Goal: Task Accomplishment & Management: Use online tool/utility

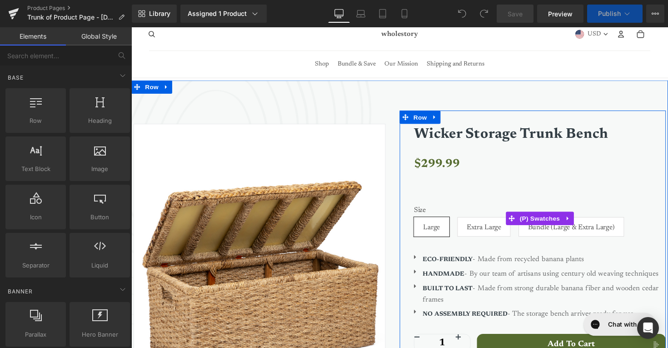
scroll to position [70, 0]
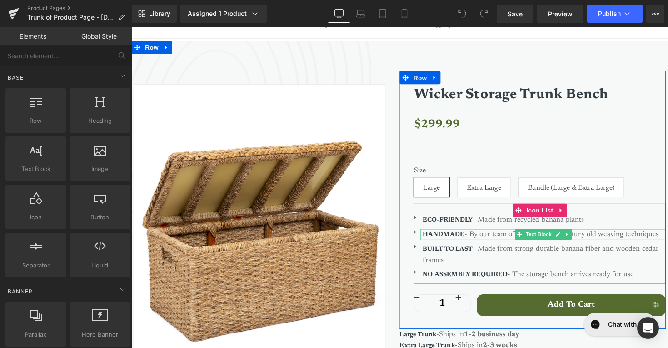
click at [456, 238] on b "HANDMADE" at bounding box center [451, 239] width 43 height 6
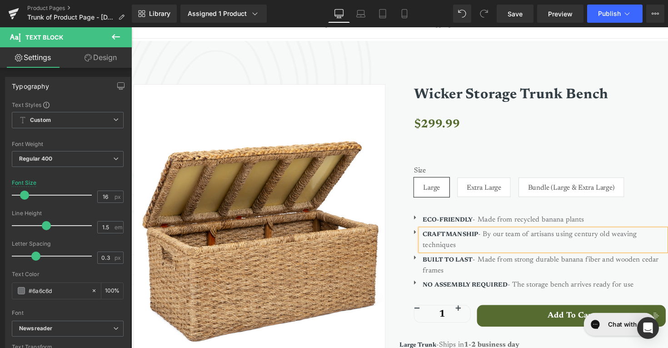
click at [462, 236] on b "CRAFTMANSHIP" at bounding box center [458, 239] width 57 height 6
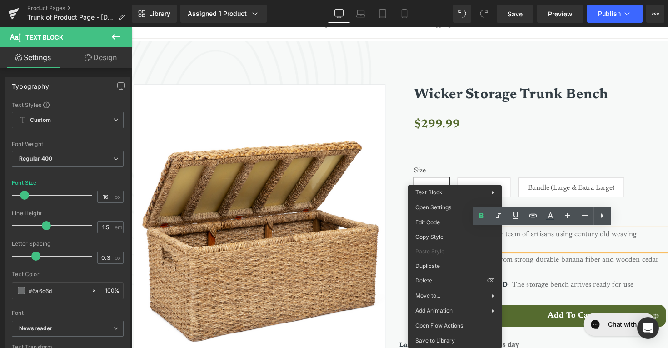
click at [577, 250] on p "CRAFTMANSHIP - By our team of artisans using century old weaving techniques" at bounding box center [554, 245] width 249 height 22
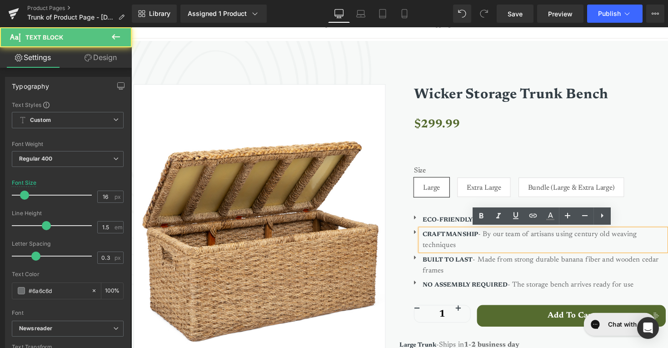
click at [555, 245] on p "CRAFTMANSHIP - By our team of artisans using century old weaving techniques" at bounding box center [554, 245] width 249 height 22
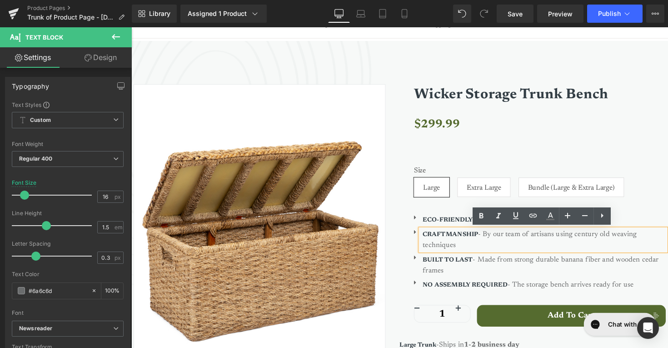
click at [470, 239] on b "CRAFTMANSHIP" at bounding box center [458, 239] width 57 height 6
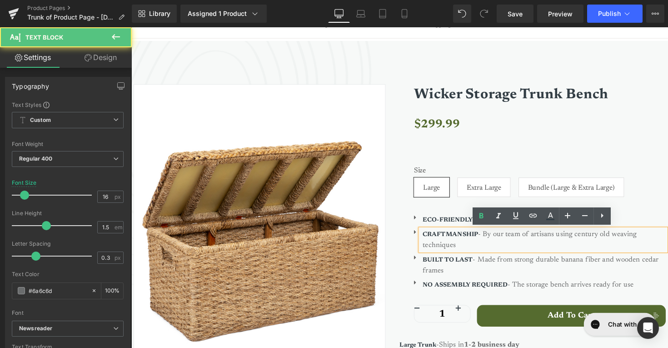
click at [560, 250] on p "CRAFTMANSHIP - By our team of artisans using century old weaving techniques" at bounding box center [554, 245] width 249 height 22
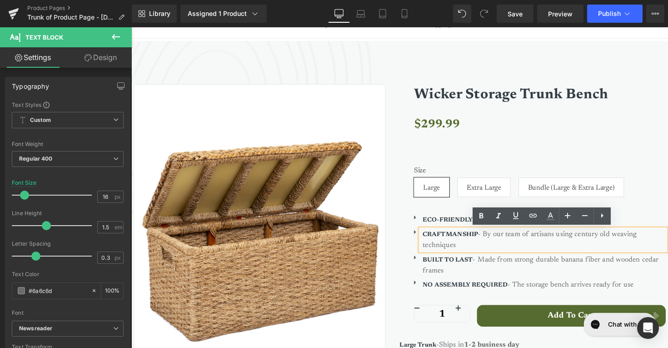
click at [469, 238] on b "CRAFTMANSHIP" at bounding box center [458, 239] width 57 height 6
click at [453, 236] on b "CRAFTMANSHIP" at bounding box center [458, 239] width 57 height 6
drag, startPoint x: 485, startPoint y: 239, endPoint x: 430, endPoint y: 235, distance: 55.6
click at [430, 235] on font "CRAFTMANSHIP" at bounding box center [458, 238] width 57 height 7
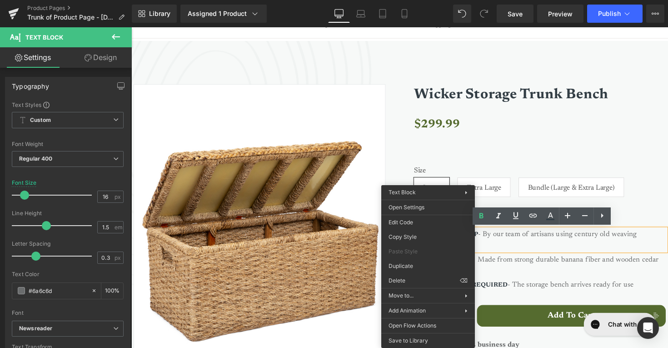
click at [540, 252] on p "CRAFTMANSHIP - By our team of artisans using century old weaving techniques" at bounding box center [554, 245] width 249 height 22
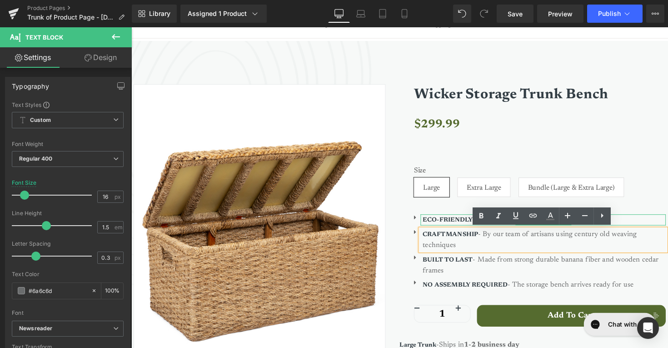
click at [449, 221] on strong "ECO-FRIENDLY" at bounding box center [455, 224] width 51 height 6
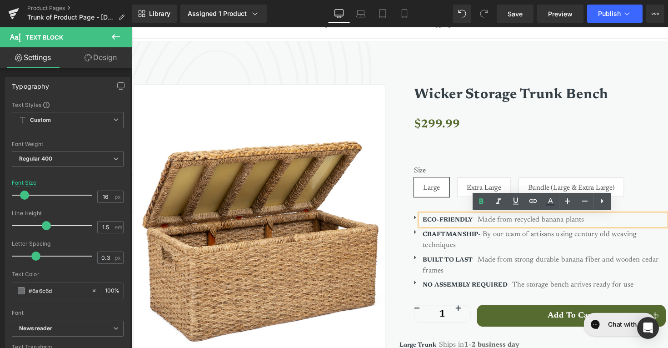
click at [481, 225] on strong "ECO-FRIENDLY" at bounding box center [455, 224] width 51 height 6
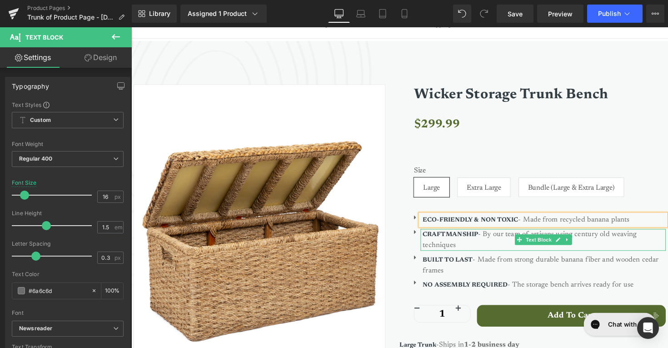
click at [470, 239] on b "CRAFTMANSHIP" at bounding box center [458, 239] width 57 height 6
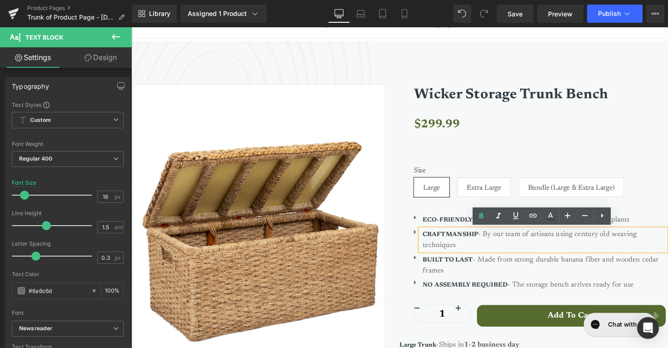
click at [497, 237] on p "CRAFTMANSHIP - By our team of artisans using century old weaving techniques" at bounding box center [554, 245] width 249 height 22
click at [501, 239] on p "CRAFTMANSHIP - By our team of artisans using century old weaving techniques" at bounding box center [554, 245] width 249 height 22
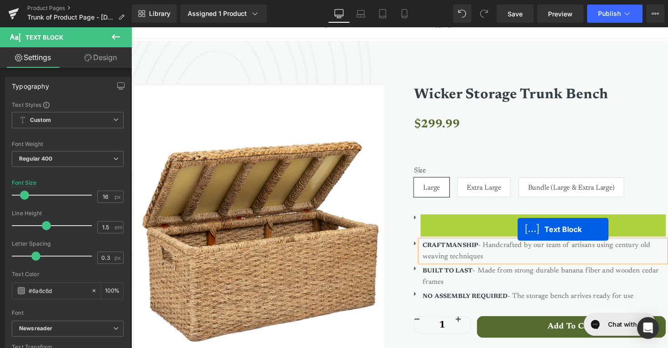
scroll to position [81, 0]
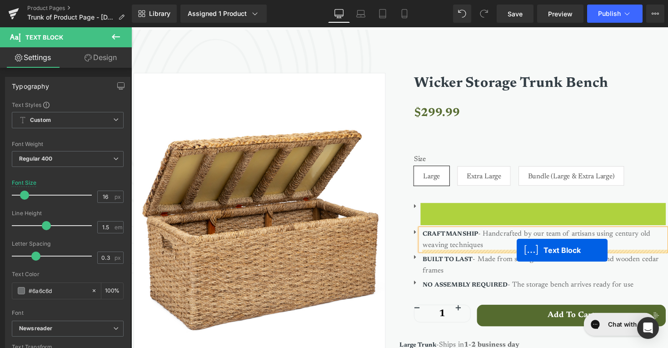
drag, startPoint x: 527, startPoint y: 221, endPoint x: 526, endPoint y: 256, distance: 34.6
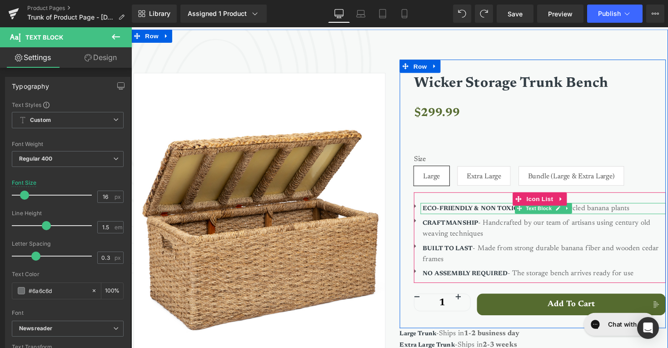
click at [462, 212] on strong "ECO-FRIENDLY & NON TOXIC" at bounding box center [479, 213] width 98 height 6
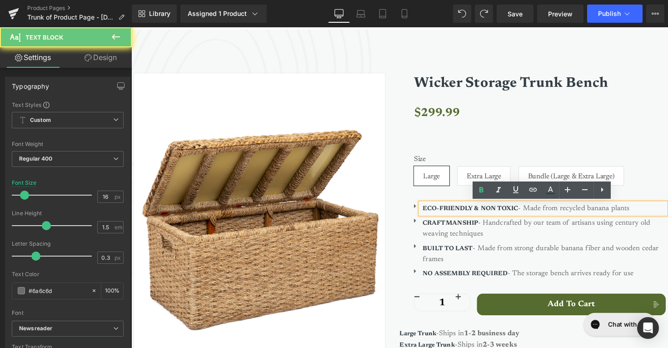
click at [462, 212] on strong "ECO-FRIENDLY & NON TOXIC" at bounding box center [479, 213] width 98 height 6
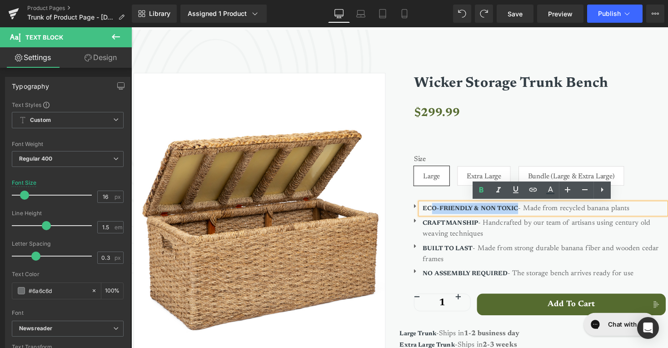
drag, startPoint x: 527, startPoint y: 212, endPoint x: 437, endPoint y: 214, distance: 89.6
click at [437, 214] on strong "ECO-FRIENDLY & NON TOXIC" at bounding box center [479, 213] width 98 height 6
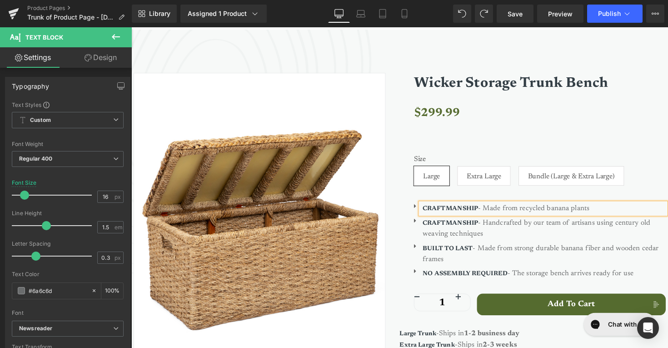
click at [455, 213] on strong "CRAFTMANSHIP" at bounding box center [458, 213] width 57 height 6
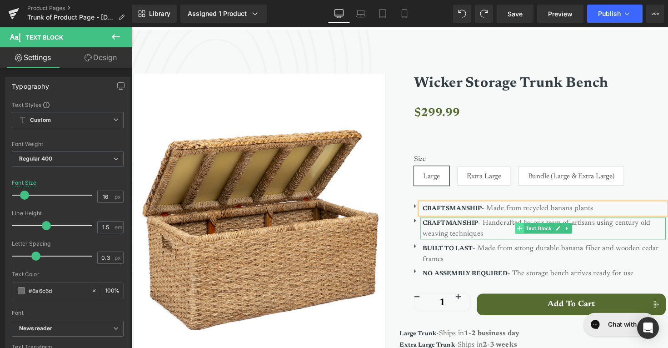
click at [524, 229] on span at bounding box center [529, 233] width 10 height 11
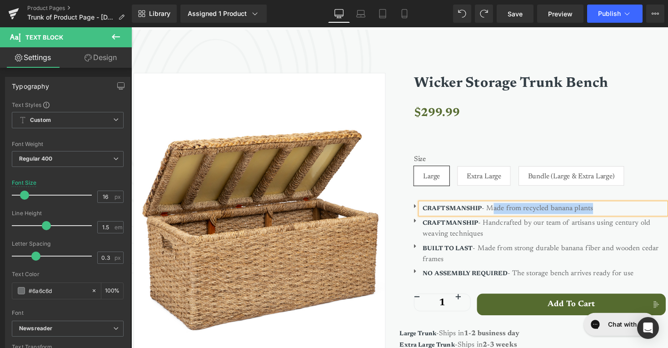
drag, startPoint x: 613, startPoint y: 211, endPoint x: 502, endPoint y: 211, distance: 110.9
click at [502, 211] on p "CRAFTSMANSHIP - Made from recycled banana plants" at bounding box center [554, 212] width 249 height 11
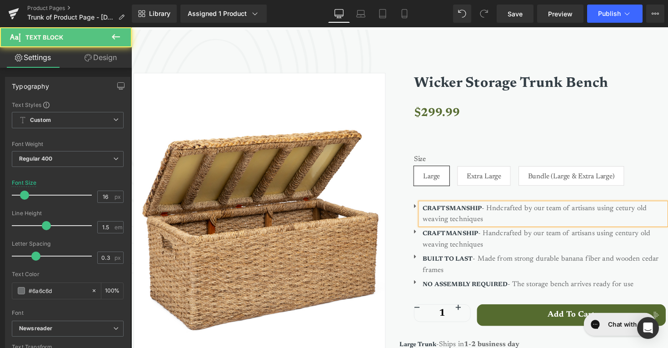
click at [637, 212] on p "CRAFTSMANSHIP - Hndcrafted by our team of artisans using cetury old weaving tec…" at bounding box center [554, 218] width 249 height 22
click at [573, 218] on p "CRAFTSMANSHIP - Hndcrafted by our team of artisans using century old weaving te…" at bounding box center [554, 218] width 249 height 22
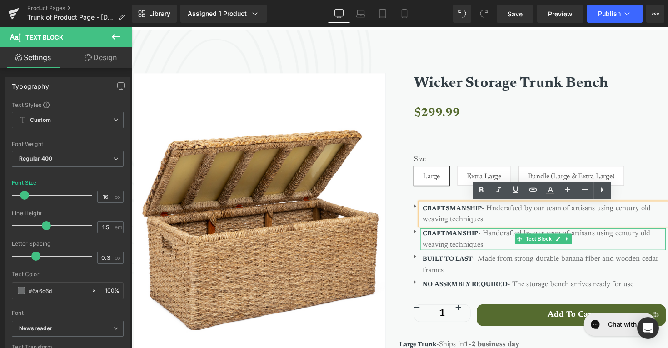
click at [485, 237] on b "CRAFTMANSHIP" at bounding box center [458, 239] width 57 height 6
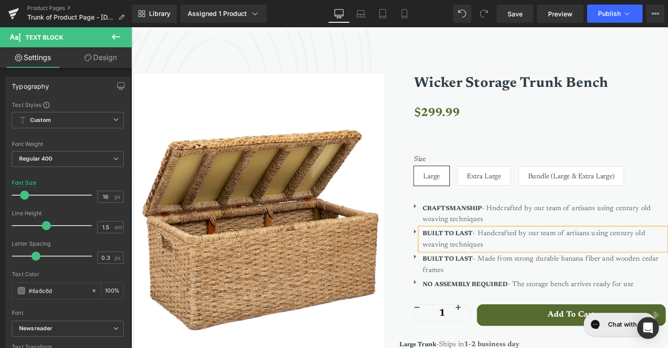
click at [514, 245] on p "BUILT TO LAST - Handcrafted by our team of artisans using century old weaving t…" at bounding box center [554, 244] width 249 height 22
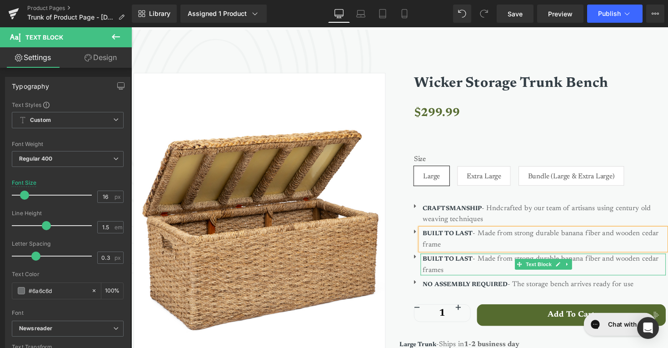
click at [487, 271] on p "BUILT TO LAST - Made from strong durable banana fiber and wooden cedar frames" at bounding box center [554, 270] width 249 height 22
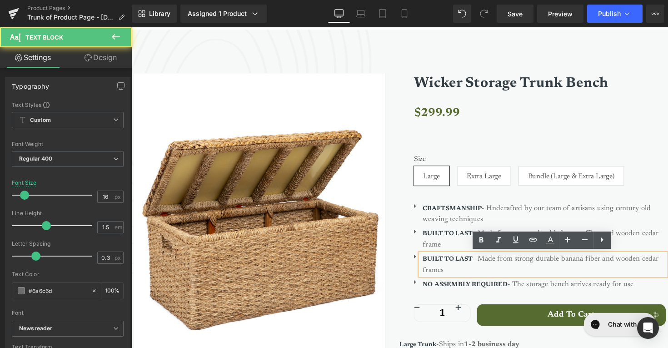
click at [480, 262] on strong "BUILT TO LAST" at bounding box center [455, 265] width 51 height 6
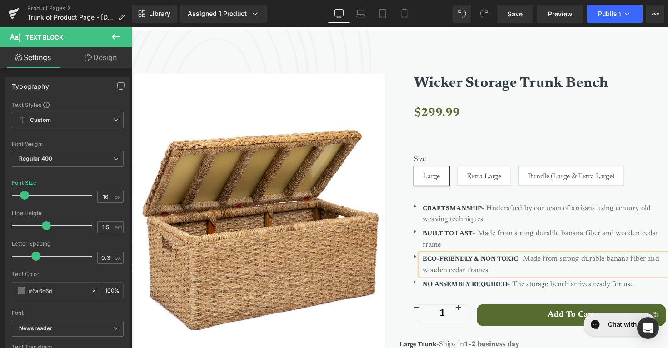
click at [510, 275] on p "ECO-FRIENDLY & NON TOXIC - Made from strong durable banana fiber and wooden ced…" at bounding box center [554, 270] width 249 height 22
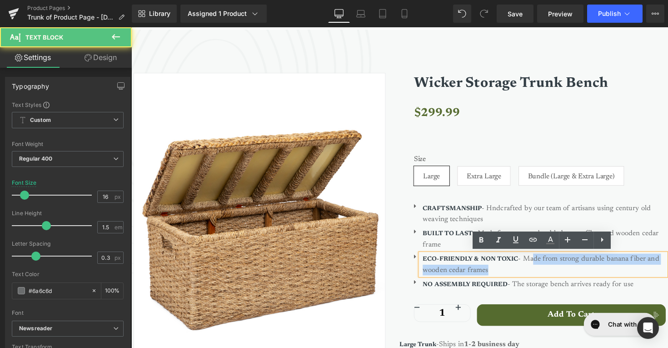
drag, startPoint x: 510, startPoint y: 275, endPoint x: 545, endPoint y: 266, distance: 36.1
click at [545, 266] on p "ECO-FRIENDLY & NON TOXIC - Made from strong durable banana fiber and wooden ced…" at bounding box center [554, 270] width 249 height 22
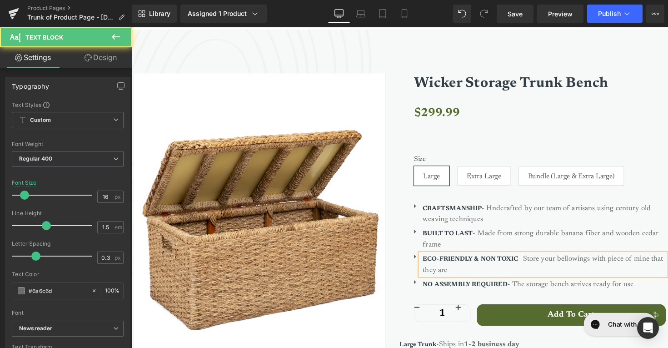
click at [620, 274] on p "ECO-FRIENDLY & NON TOXIC - Store your bellowings with piece of mine that they a…" at bounding box center [554, 270] width 249 height 22
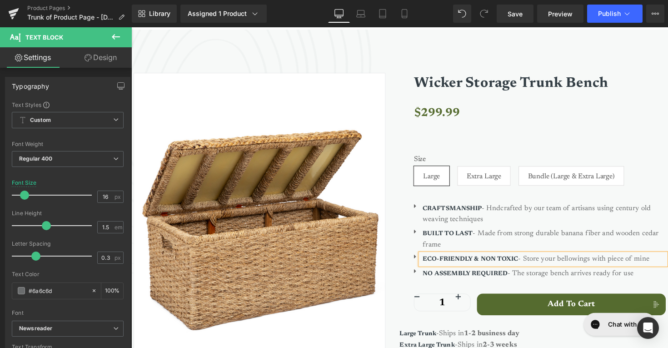
click at [580, 264] on p "ECO-FRIENDLY & NON TOXIC - Store your bellowings with piece of mine" at bounding box center [554, 264] width 249 height 11
click at [639, 262] on p "ECO-FRIENDLY & NON TOXIC - Store your belowings with piece of mine" at bounding box center [554, 264] width 249 height 11
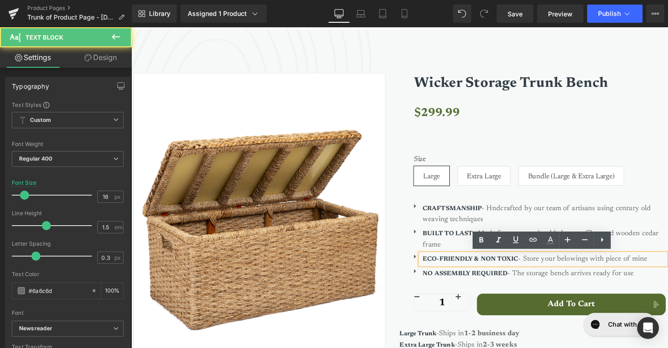
click at [595, 262] on p "ECO-FRIENDLY & NON TOXIC - Store your belowings with piece of mine" at bounding box center [554, 264] width 249 height 11
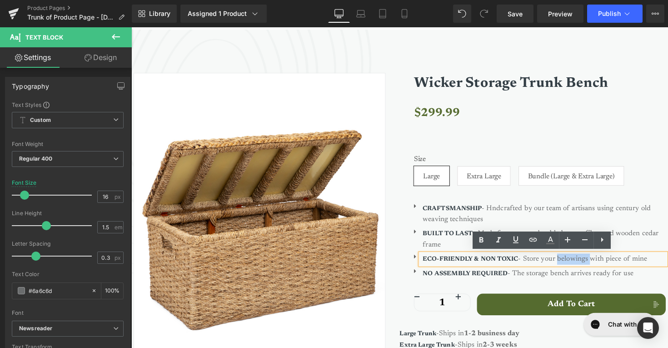
drag, startPoint x: 602, startPoint y: 263, endPoint x: 569, endPoint y: 263, distance: 33.2
click at [569, 263] on p "ECO-FRIENDLY & NON TOXIC - Store your belowings with piece of mine" at bounding box center [554, 264] width 249 height 11
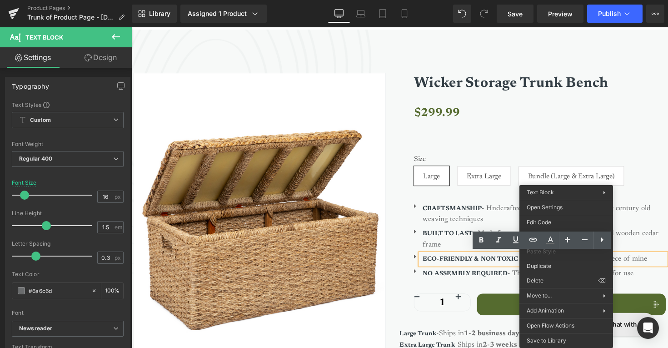
click at [460, 263] on strong "ECO-FRIENDLY & NON TOXIC" at bounding box center [479, 265] width 98 height 6
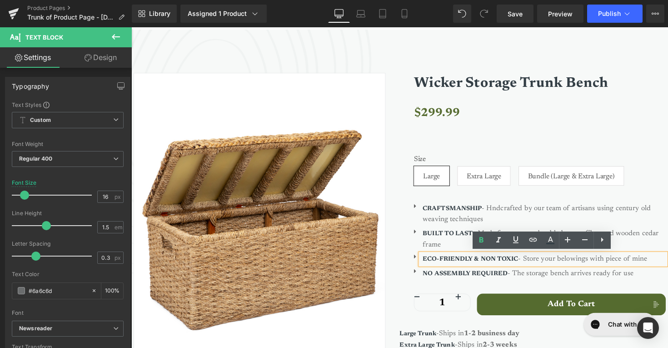
click at [585, 262] on p "ECO-FRIENDLY & NON TOXIC - Store your belowings with piece of mine" at bounding box center [554, 264] width 249 height 11
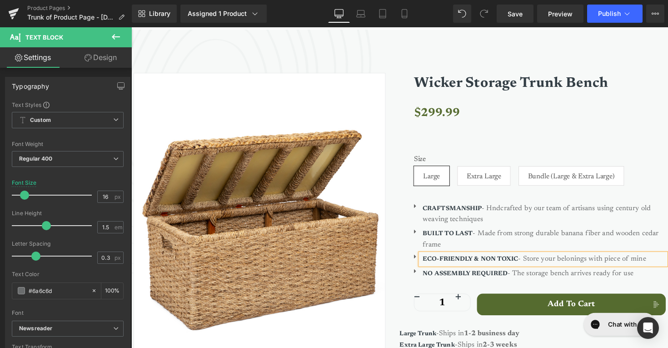
click at [564, 259] on p "ECO-FRIENDLY & NON TOXIC - Store your belonings with piece of mine" at bounding box center [554, 264] width 249 height 11
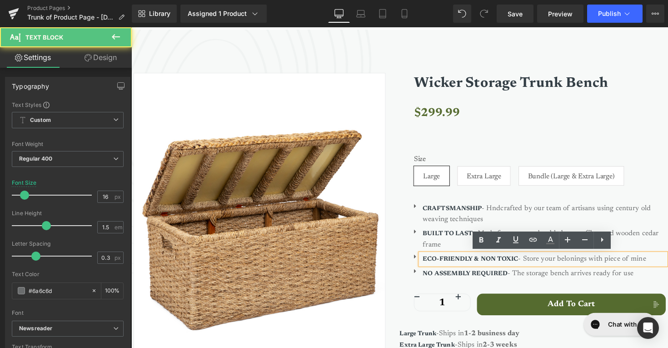
click at [576, 262] on p "ECO-FRIENDLY & NON TOXIC - Store your belonings with piece of mine" at bounding box center [554, 264] width 249 height 11
click at [586, 263] on p "ECO-FRIENDLY & NON TOXIC - Store your belonings with piece of mine" at bounding box center [554, 264] width 249 height 11
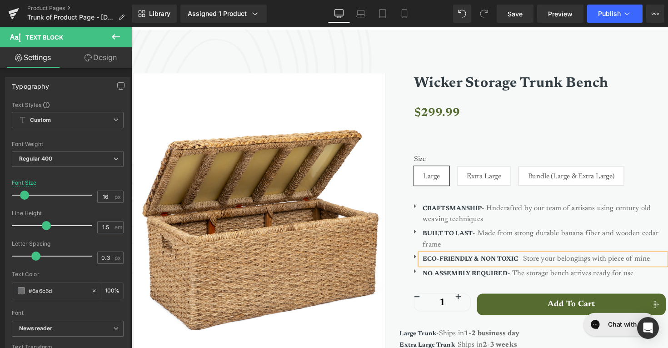
click at [617, 268] on p "ECO-FRIENDLY & NON TOXIC - Store your belongings with piece of mine" at bounding box center [554, 264] width 249 height 11
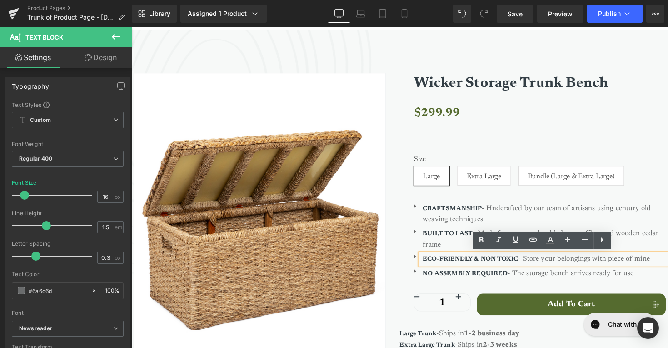
click at [625, 268] on p "ECO-FRIENDLY & NON TOXIC - Store your belongings with piece of mine" at bounding box center [554, 264] width 249 height 11
click at [662, 262] on p "ECO-FRIENDLY & NON TOXIC - Store your belongings with piece of mine" at bounding box center [554, 264] width 249 height 11
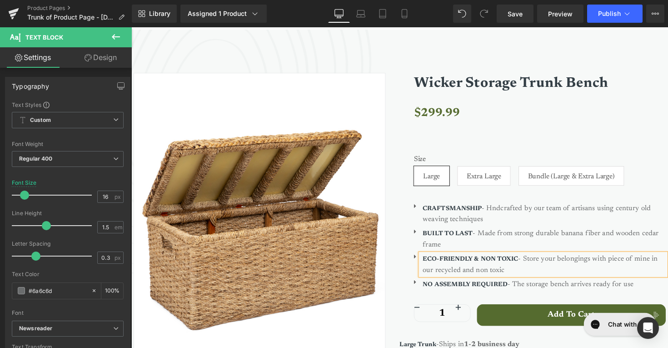
click at [469, 275] on p "ECO-FRIENDLY & NON TOXIC - Store your belongings with piece of mine in our recy…" at bounding box center [554, 270] width 249 height 22
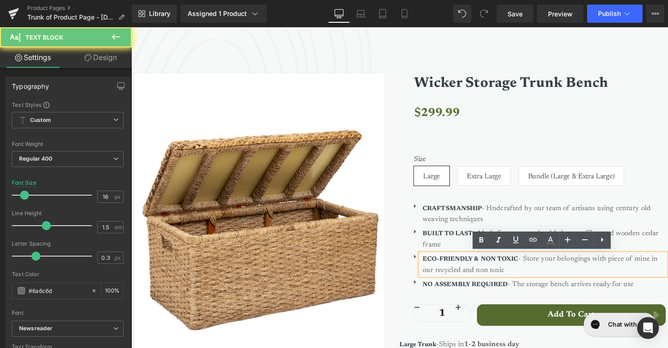
click at [469, 275] on p "ECO-FRIENDLY & NON TOXIC - Store your belongings with piece of mine in our recy…" at bounding box center [554, 270] width 249 height 22
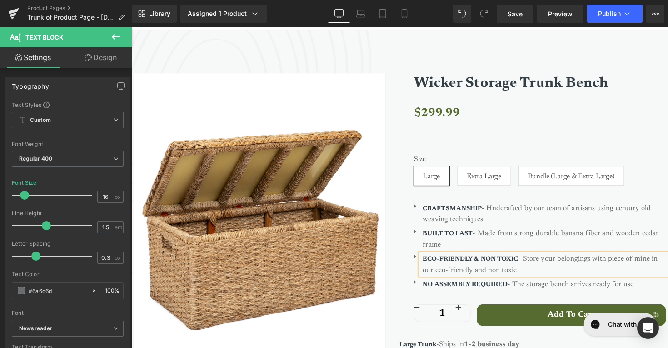
click at [532, 277] on p "ECO-FRIENDLY & NON TOXIC - Store your belongings with piece of mine in our eco-…" at bounding box center [554, 270] width 249 height 22
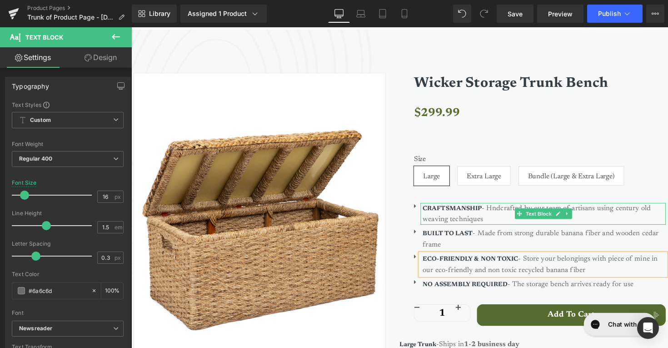
click at [504, 212] on p "CRAFTSMANSHIP - Hndcrafted by our team of artisans using century old weaving te…" at bounding box center [554, 218] width 249 height 22
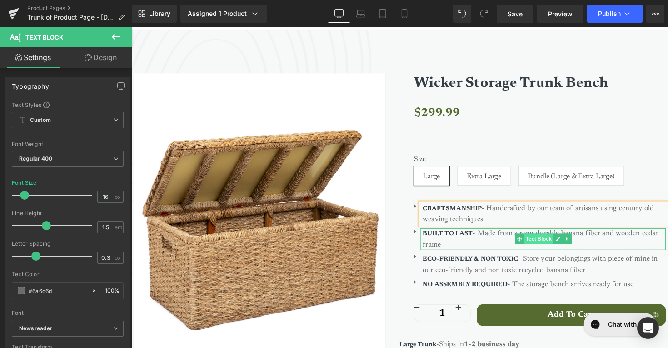
click at [545, 245] on span "Text Block" at bounding box center [549, 244] width 30 height 11
click at [482, 243] on p "BUILT TO LAST - Made from strong durable banana fiber and wooden cedar frame" at bounding box center [554, 244] width 249 height 22
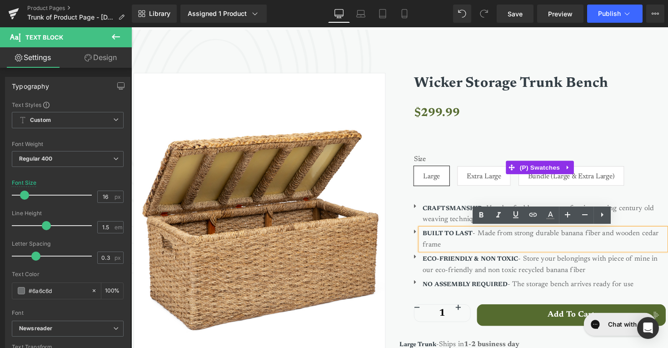
click at [655, 186] on div "Size Large Extra Large Bundle (Large & Extra Large)" at bounding box center [550, 178] width 258 height 38
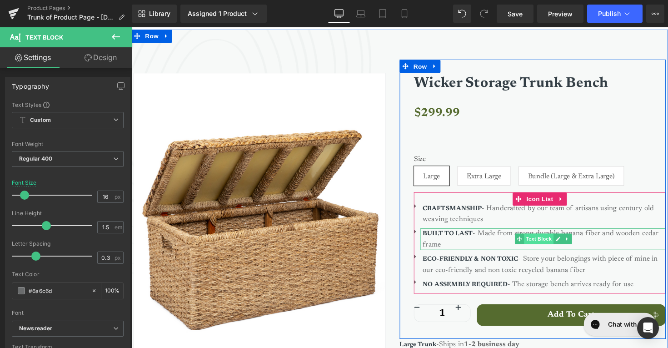
click at [546, 239] on span "Text Block" at bounding box center [549, 244] width 30 height 11
click at [607, 234] on div at bounding box center [553, 234] width 251 height 2
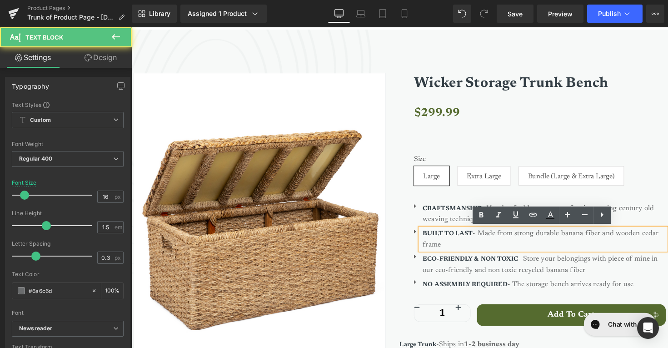
click at [550, 237] on p "BUILT TO LAST - Made from strong durable banana fiber and wooden cedar frame" at bounding box center [554, 244] width 249 height 22
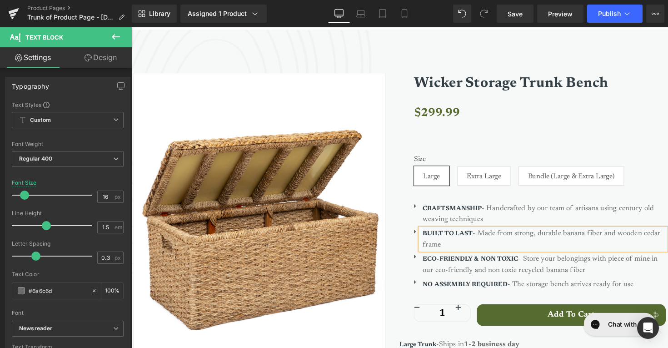
click at [603, 237] on p "BUILT TO LAST - Made from strong, durable banana fiber and wooden cedar frame" at bounding box center [554, 244] width 249 height 22
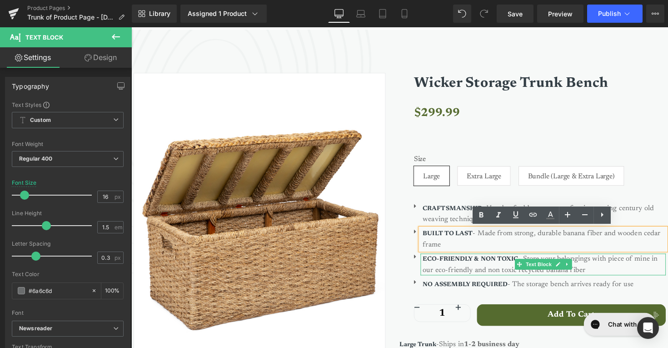
click at [618, 270] on p "ECO-FRIENDLY & NON TOXIC - Store your belongings with piece of mine in our eco-…" at bounding box center [554, 270] width 249 height 22
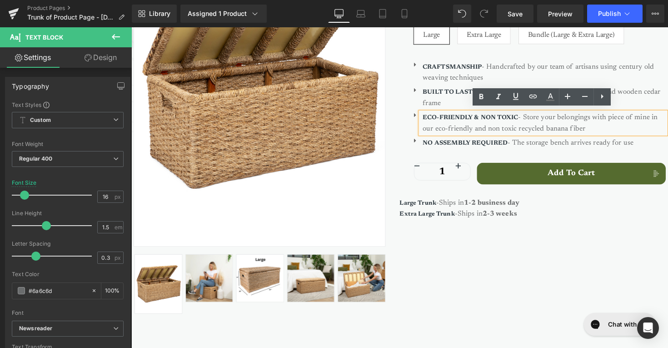
scroll to position [230, 0]
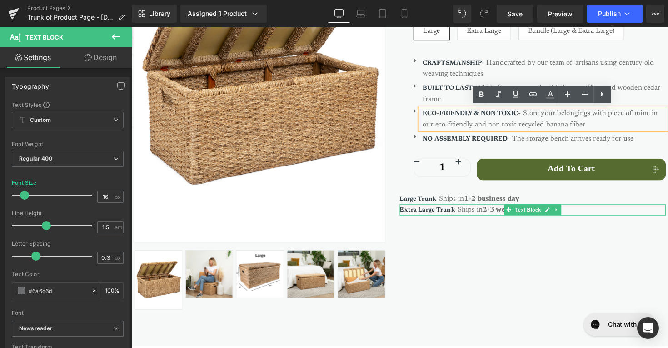
click at [506, 213] on strong "-3 weeks" at bounding box center [511, 213] width 30 height 7
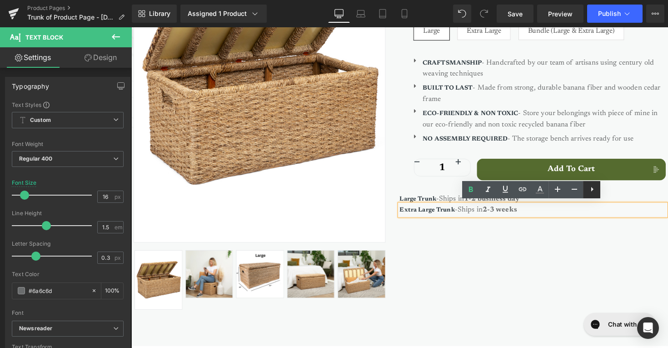
click at [593, 192] on icon at bounding box center [592, 189] width 11 height 11
click at [608, 188] on icon at bounding box center [609, 189] width 11 height 11
click at [591, 189] on icon at bounding box center [592, 189] width 2 height 5
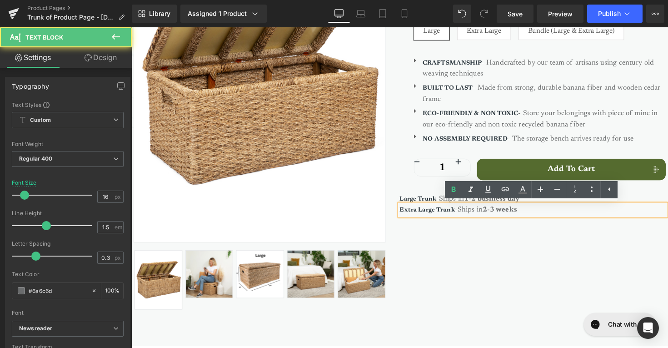
click at [570, 209] on p "Extra Large Trunk -Ships in 2 -3 weeks" at bounding box center [542, 214] width 273 height 11
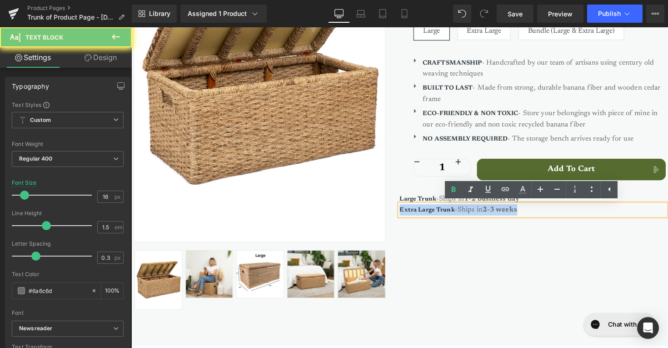
click at [570, 209] on p "Extra Large Trunk -Ships in 2 -3 weeks" at bounding box center [542, 214] width 273 height 11
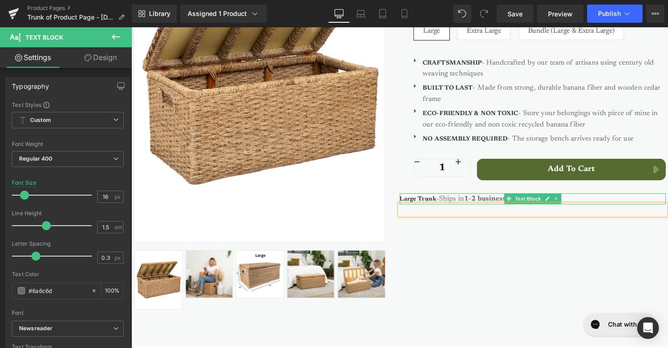
click at [450, 200] on p "Large Trunk -Ships in 1-2 business day" at bounding box center [542, 202] width 273 height 11
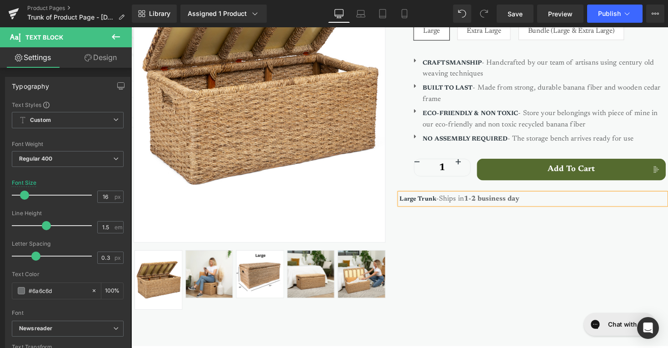
click at [449, 200] on p "Large Trunk -Ships in 1-2 business day" at bounding box center [542, 202] width 273 height 11
click at [526, 259] on div "Sale Off (P) Image ‹" at bounding box center [406, 114] width 545 height 423
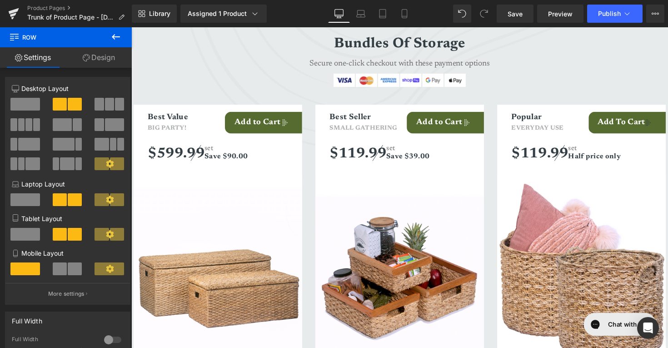
scroll to position [1721, 0]
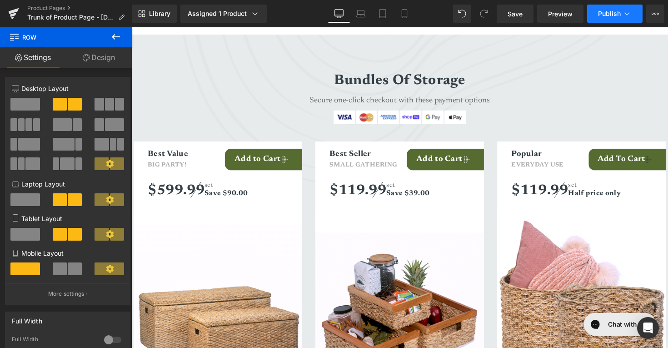
click at [607, 20] on button "Publish" at bounding box center [614, 14] width 55 height 18
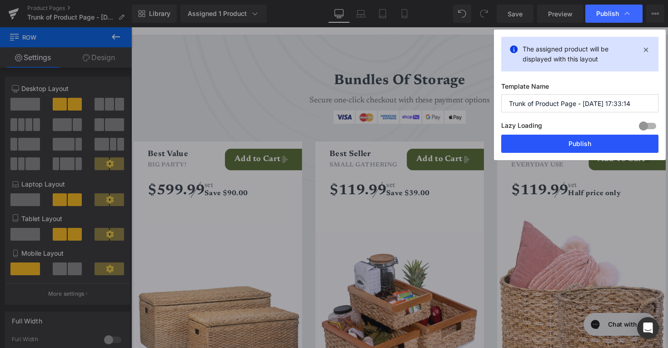
click at [585, 141] on button "Publish" at bounding box center [579, 144] width 157 height 18
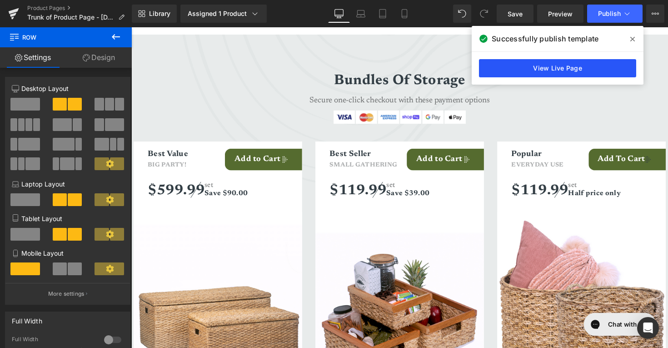
click at [544, 66] on link "View Live Page" at bounding box center [557, 68] width 157 height 18
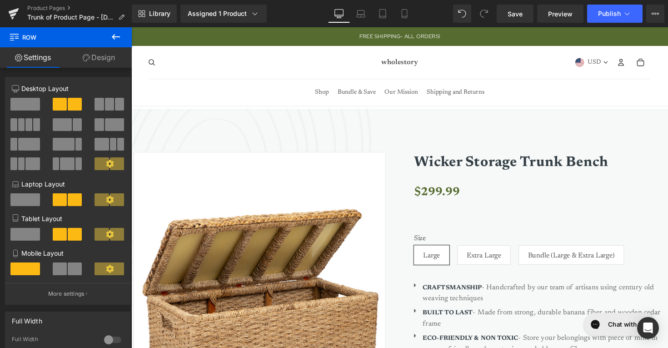
scroll to position [74, 0]
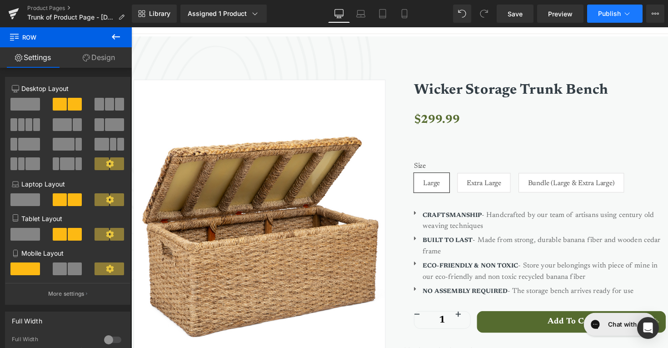
click at [605, 12] on span "Publish" at bounding box center [609, 13] width 23 height 7
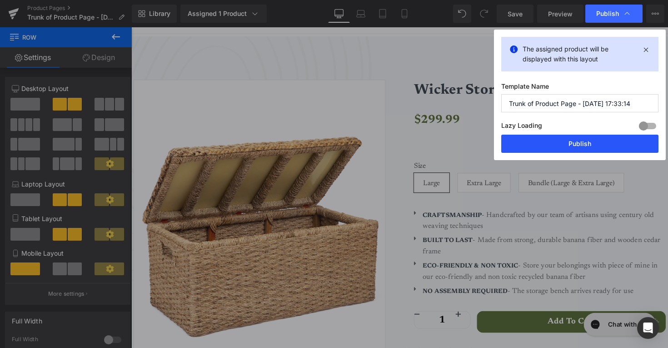
click at [558, 140] on button "Publish" at bounding box center [579, 144] width 157 height 18
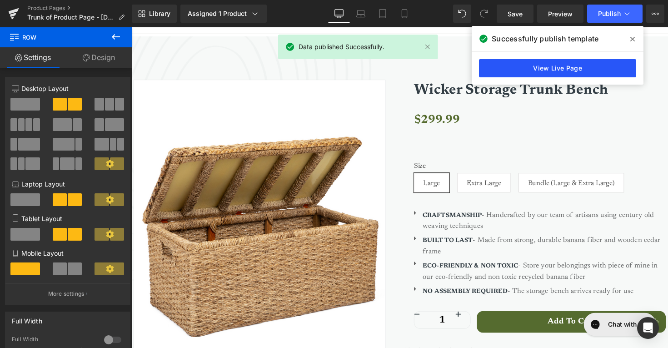
click at [550, 63] on link "View Live Page" at bounding box center [557, 68] width 157 height 18
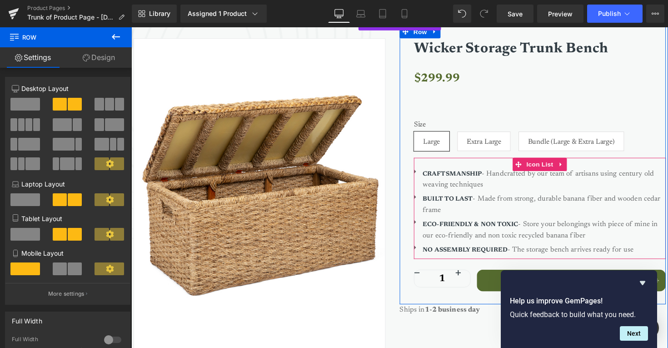
scroll to position [177, 0]
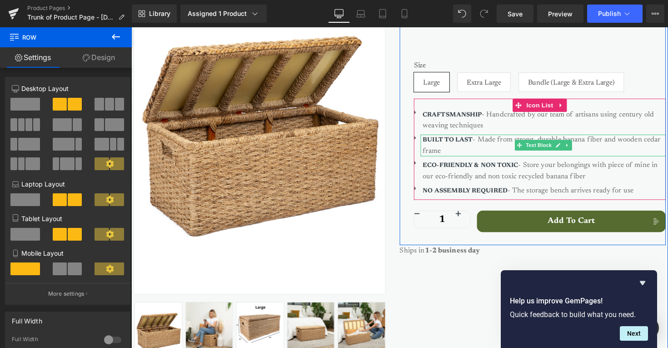
click at [631, 143] on p "BUILT TO LAST - Made from strong, durable banana fiber and wooden cedar frame" at bounding box center [554, 148] width 249 height 22
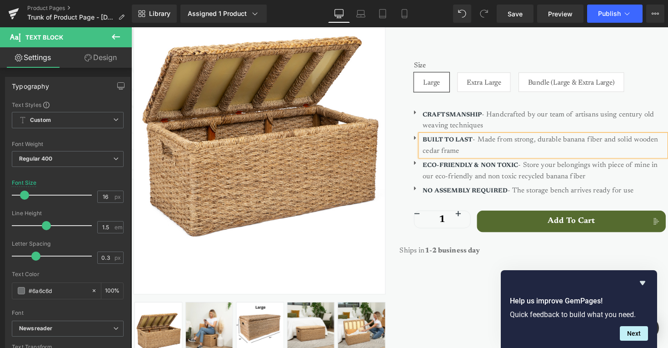
click at [515, 147] on p "BUILT TO LAST - Made from strong, durable banana fiber and solid wooden cedar f…" at bounding box center [554, 148] width 249 height 22
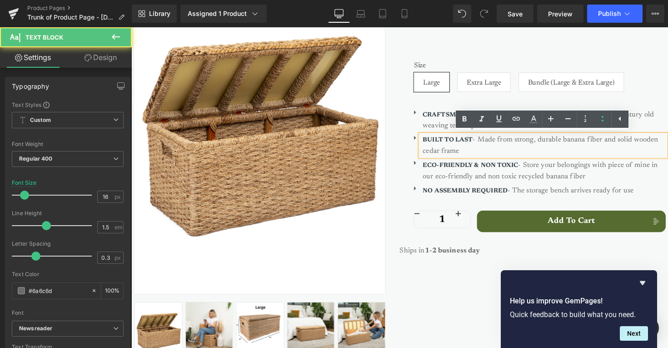
click at [631, 142] on p "BUILT TO LAST - Made from strong, durable banana fiber and solid wooden cedar f…" at bounding box center [554, 148] width 249 height 22
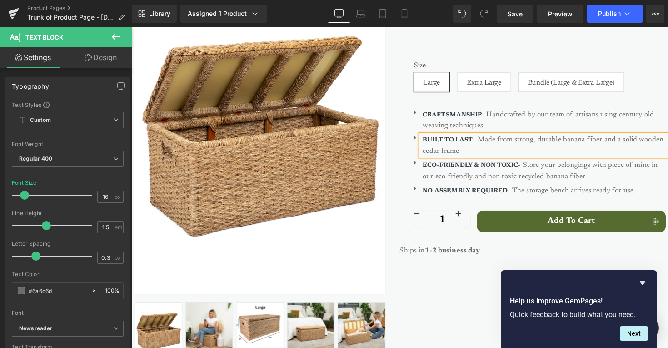
click at [588, 152] on p "BUILT TO LAST - Made from strong, durable banana fiber and a solid wooden cedar…" at bounding box center [554, 148] width 249 height 22
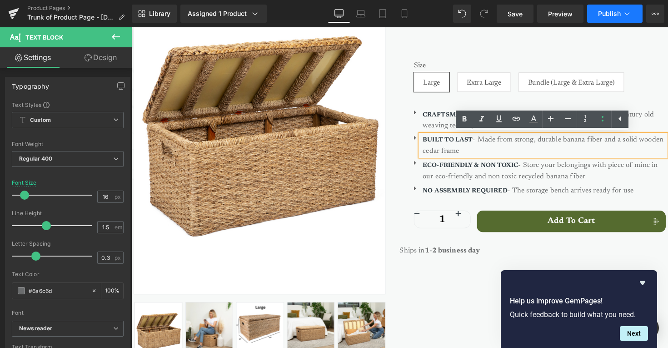
click at [612, 20] on button "Publish" at bounding box center [614, 14] width 55 height 18
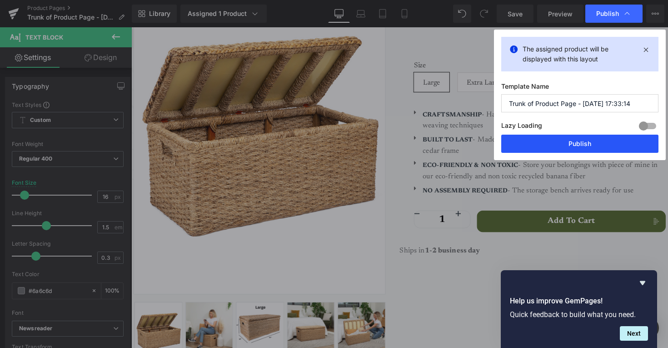
click at [598, 147] on button "Publish" at bounding box center [579, 144] width 157 height 18
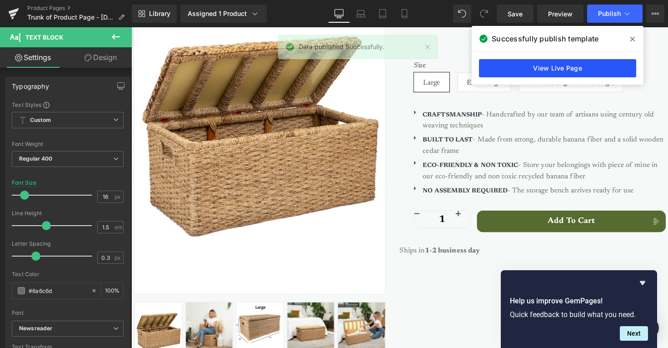
click at [565, 74] on link "View Live Page" at bounding box center [557, 68] width 157 height 18
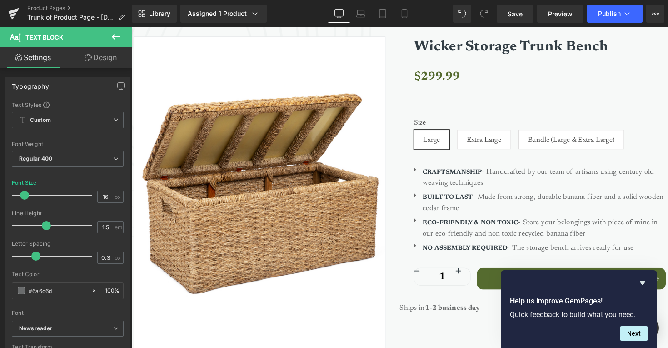
scroll to position [100, 0]
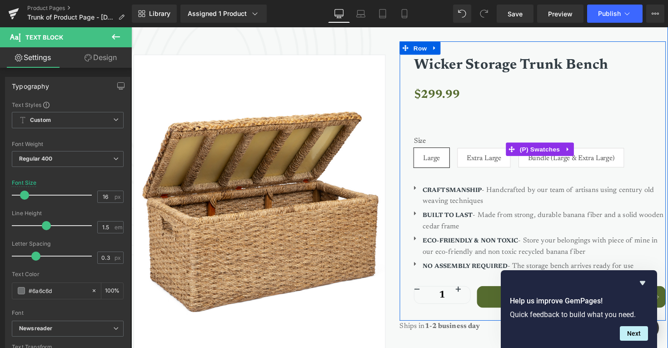
click at [491, 157] on span "Extra Large" at bounding box center [492, 160] width 35 height 19
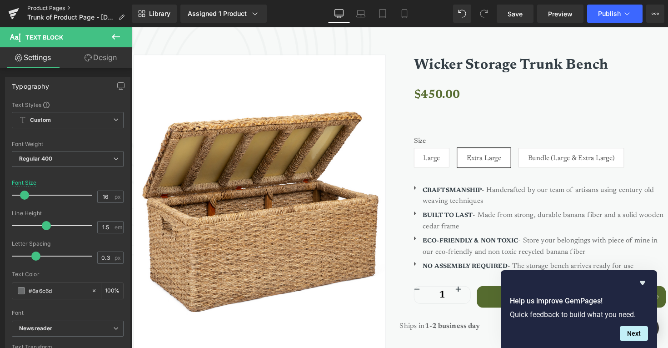
click at [39, 6] on link "Product Pages" at bounding box center [79, 8] width 105 height 7
